Goal: Information Seeking & Learning: Learn about a topic

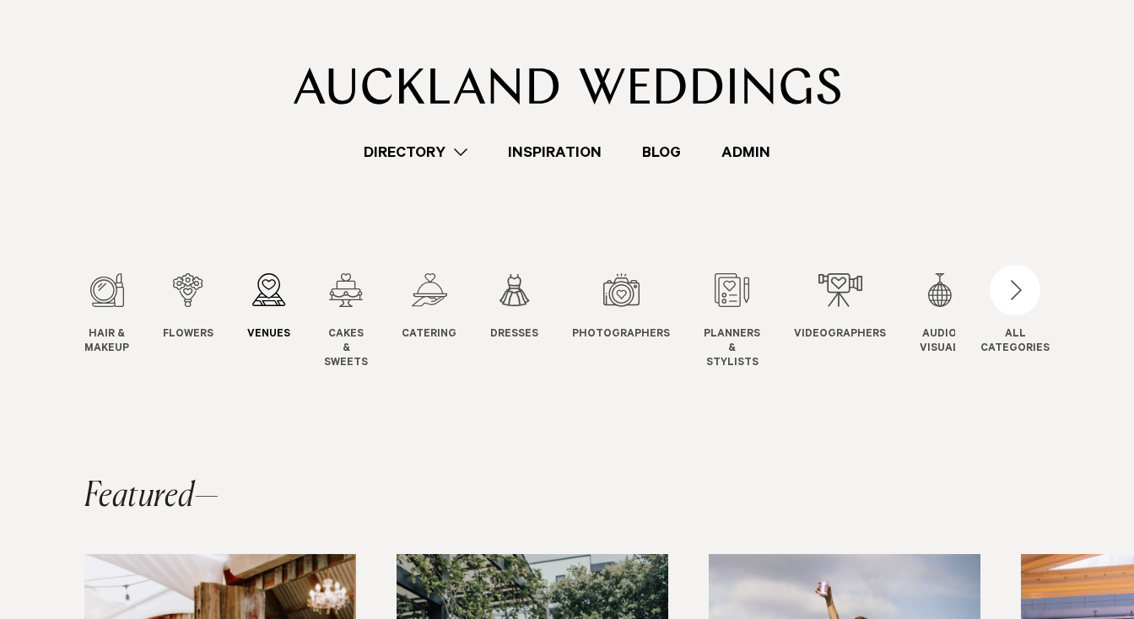
click at [269, 306] on div "3 / 12" at bounding box center [268, 290] width 43 height 34
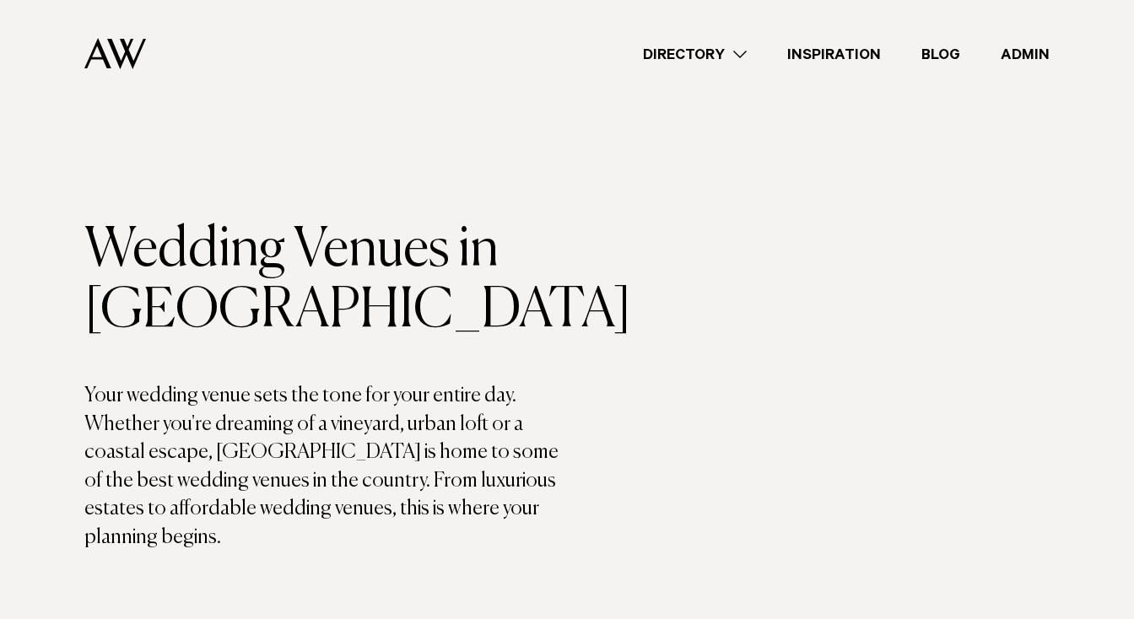
scroll to position [4151, 0]
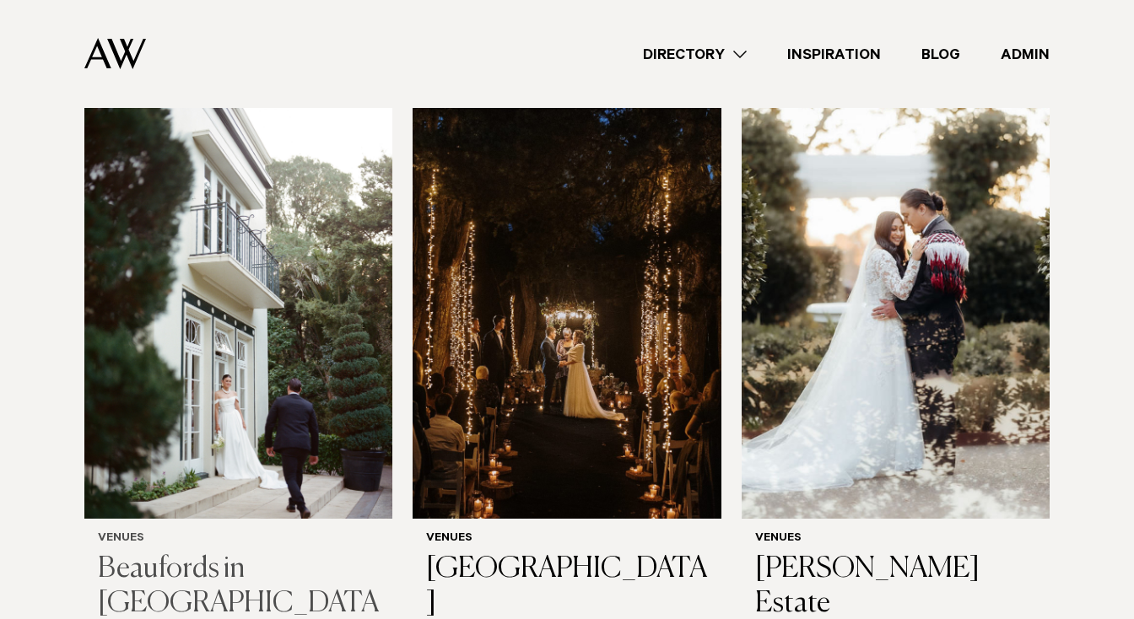
click at [278, 265] on img at bounding box center [238, 311] width 308 height 413
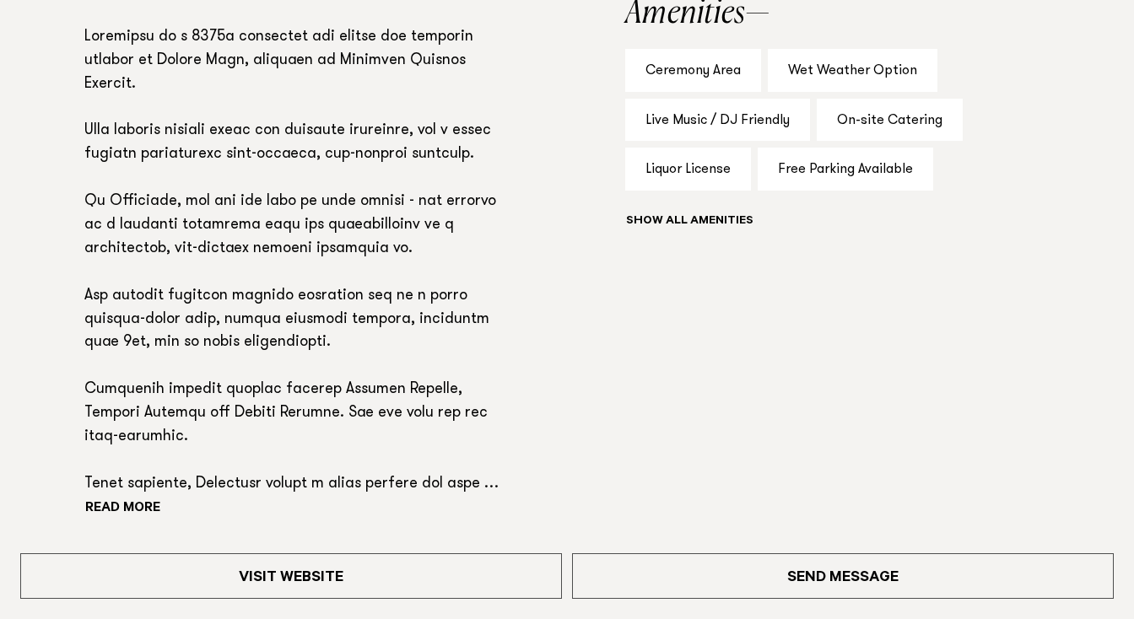
scroll to position [1237, 0]
click at [131, 495] on button "Read more" at bounding box center [160, 507] width 152 height 25
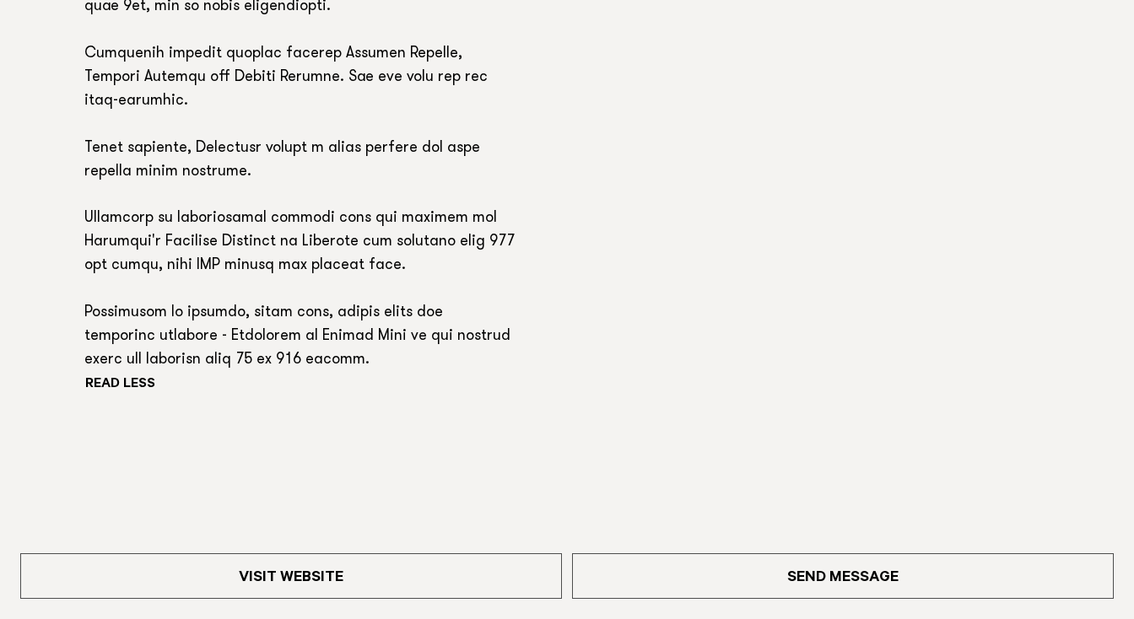
scroll to position [1570, 0]
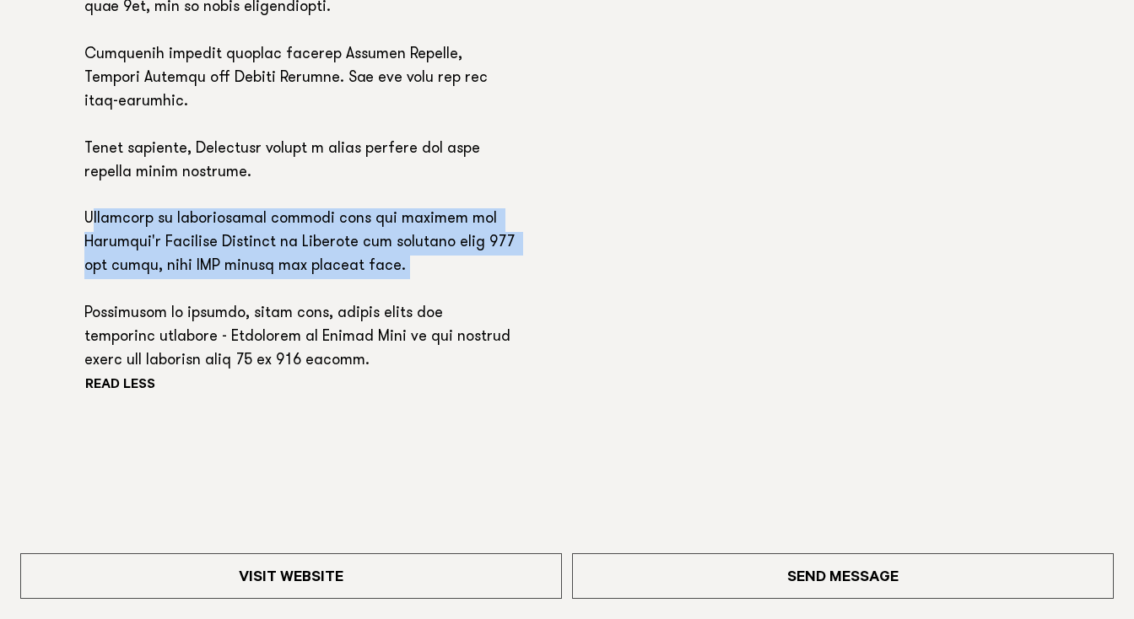
drag, startPoint x: 89, startPoint y: 112, endPoint x: 399, endPoint y: 183, distance: 317.6
click at [399, 183] on p at bounding box center [300, 32] width 432 height 682
drag, startPoint x: 75, startPoint y: 113, endPoint x: 441, endPoint y: 177, distance: 371.6
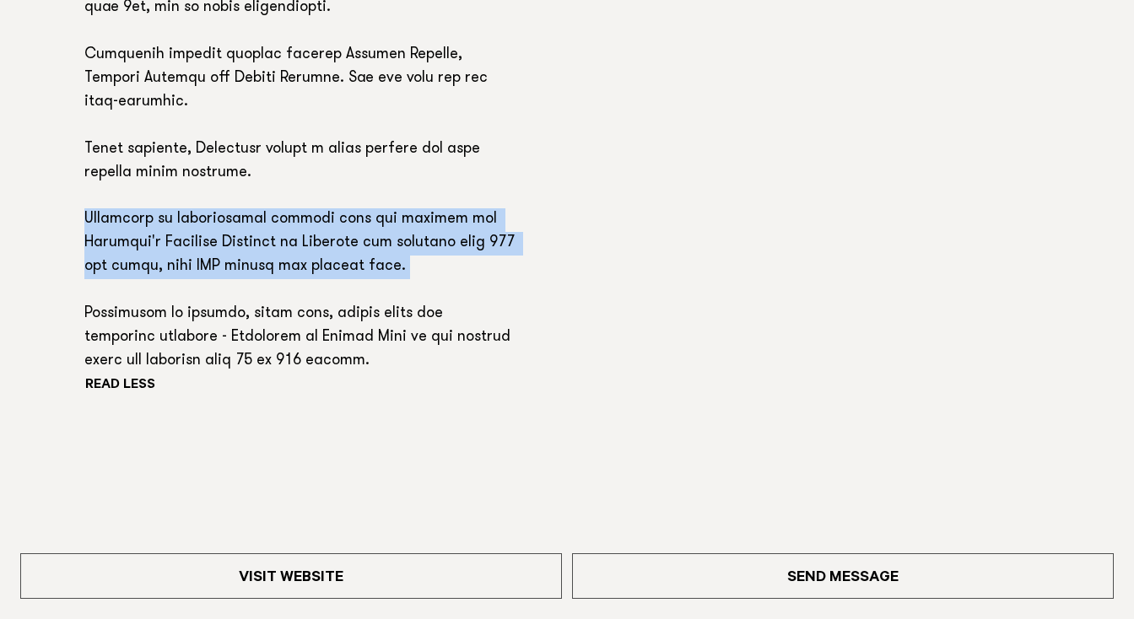
copy p "Beaufords is conveniently located just two minutes off Auckland's Southern Moto…"
